Goal: Task Accomplishment & Management: Use online tool/utility

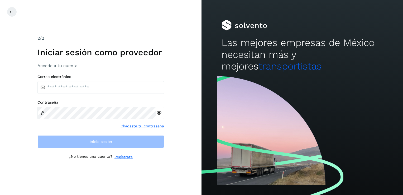
type input "*"
type input "**********"
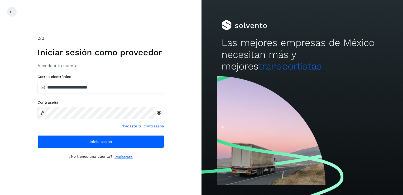
click at [161, 112] on icon at bounding box center [159, 113] width 6 height 6
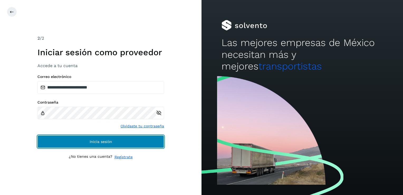
click at [108, 141] on span "Inicia sesión" at bounding box center [101, 142] width 22 height 4
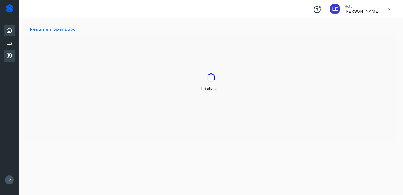
click at [8, 55] on icon at bounding box center [9, 55] width 6 height 6
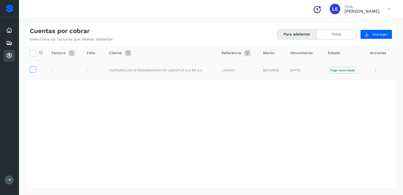
click at [30, 71] on icon at bounding box center [33, 69] width 6 height 6
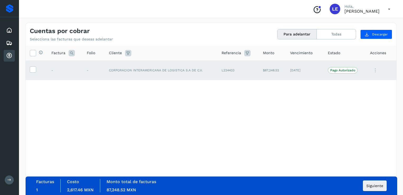
click at [288, 118] on div "Selecciona todas las facturas disponibles para adelanto Factura Folio Cliente R…" at bounding box center [211, 106] width 371 height 121
click at [374, 184] on span "Siguiente" at bounding box center [374, 186] width 17 height 4
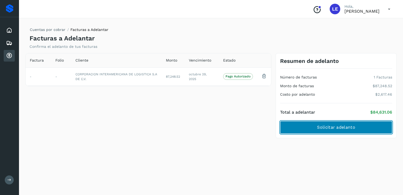
click at [333, 126] on span "Solicitar adelanto" at bounding box center [336, 127] width 38 height 6
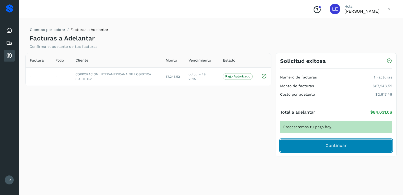
click at [342, 144] on span "Continuar" at bounding box center [335, 145] width 21 height 6
